Goal: Transaction & Acquisition: Download file/media

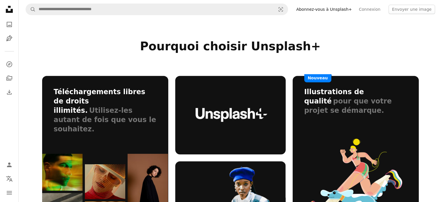
scroll to position [290, 0]
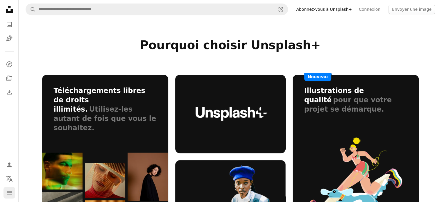
click at [9, 195] on icon "navigation menu" at bounding box center [9, 192] width 7 height 7
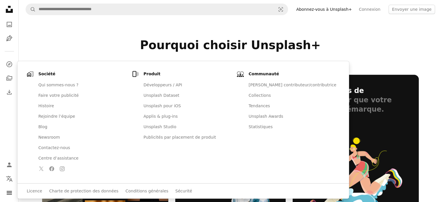
click at [70, 40] on h2 "Pourquoi choisir Unsplash+" at bounding box center [230, 45] width 376 height 14
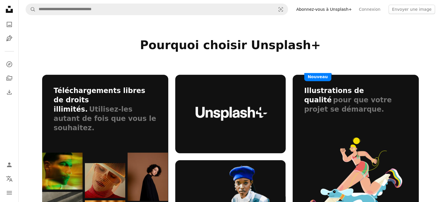
click at [12, 8] on icon "Unsplash logo Accueil Unsplash" at bounding box center [9, 9] width 12 height 12
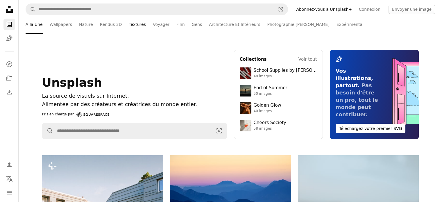
click at [129, 25] on link "Textures" at bounding box center [137, 24] width 17 height 19
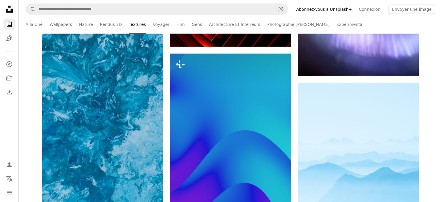
scroll to position [1597, 0]
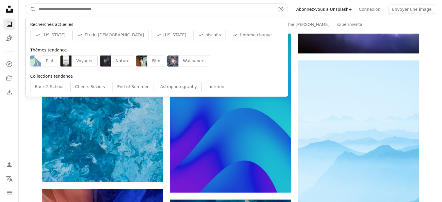
click at [108, 11] on input "Rechercher des visuels sur tout le site" at bounding box center [155, 9] width 238 height 11
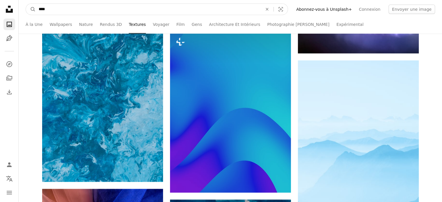
type input "*****"
click button "A magnifying glass" at bounding box center [31, 9] width 10 height 11
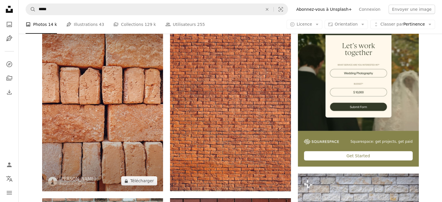
scroll to position [145, 0]
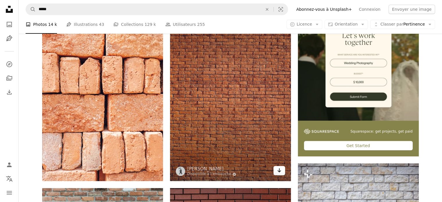
click at [278, 172] on icon "Télécharger" at bounding box center [279, 170] width 4 height 4
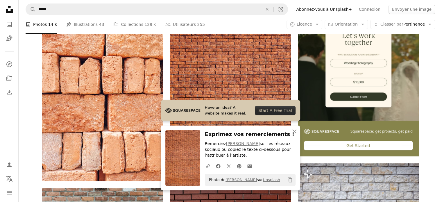
click at [294, 132] on icon "An X shape" at bounding box center [294, 131] width 7 height 7
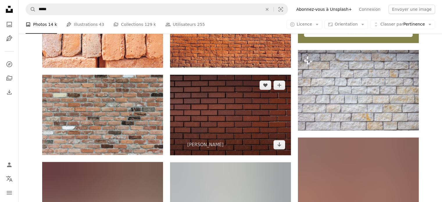
scroll to position [261, 0]
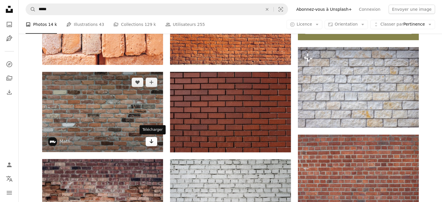
click at [151, 144] on icon "Arrow pointing down" at bounding box center [151, 141] width 5 height 7
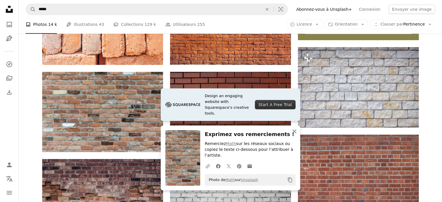
click at [295, 135] on icon "An X shape" at bounding box center [294, 131] width 7 height 7
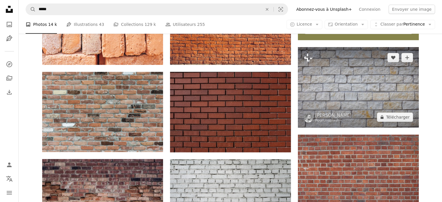
click at [347, 100] on img at bounding box center [358, 87] width 121 height 80
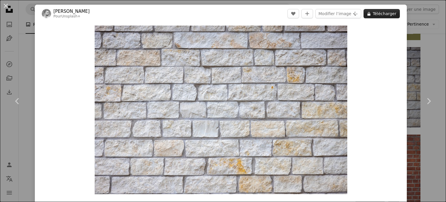
click at [374, 14] on button "A lock Télécharger" at bounding box center [382, 13] width 36 height 9
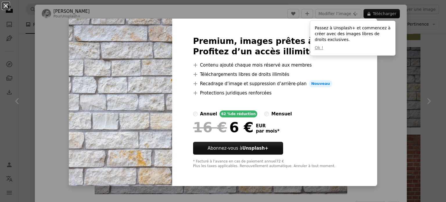
click at [7, 9] on button "An X shape" at bounding box center [5, 5] width 7 height 7
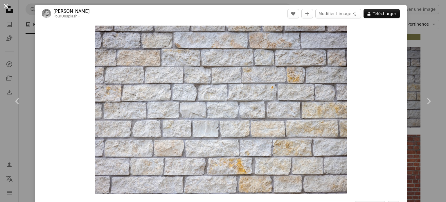
click at [6, 4] on button "An X shape" at bounding box center [5, 5] width 7 height 7
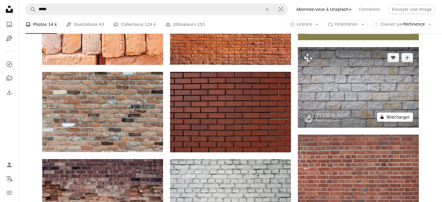
click at [390, 116] on button "A lock Télécharger" at bounding box center [395, 116] width 36 height 9
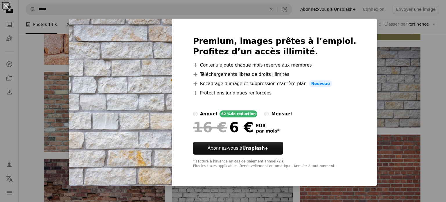
click at [424, 83] on div "An X shape Premium, images prêtes à l’emploi. Profitez d’un accès illimité. A p…" at bounding box center [223, 101] width 446 height 202
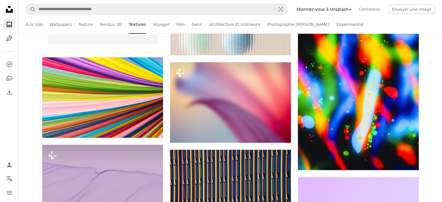
scroll to position [1597, 0]
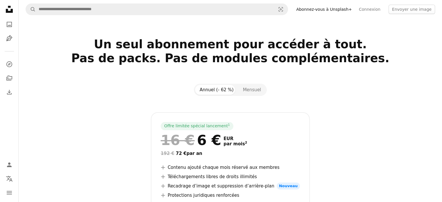
scroll to position [290, 0]
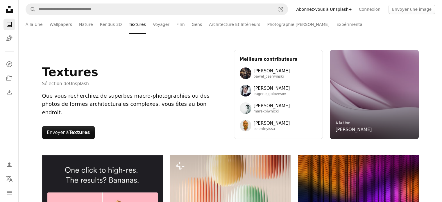
scroll to position [29, 0]
